Goal: Find specific page/section: Find specific page/section

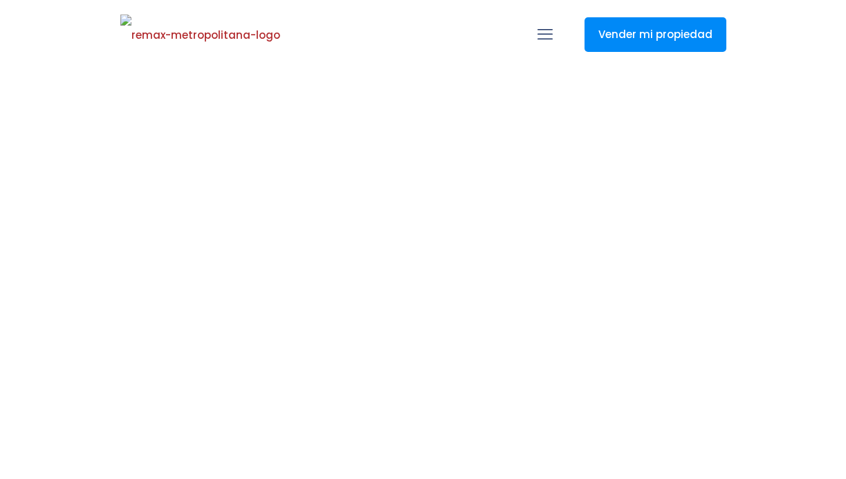
select select
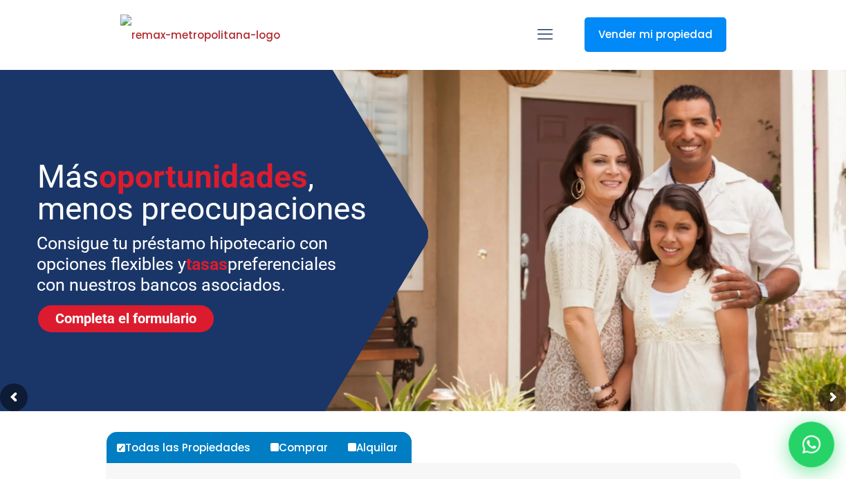
click at [812, 436] on icon at bounding box center [812, 444] width 18 height 18
